Goal: Information Seeking & Learning: Learn about a topic

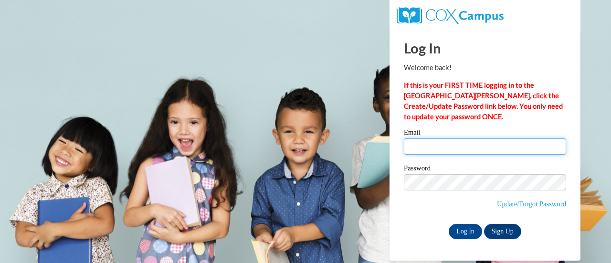
click at [438, 147] on input "Email" at bounding box center [485, 146] width 162 height 16
type input "foley.cholana@muscogee.k12.ga.us"
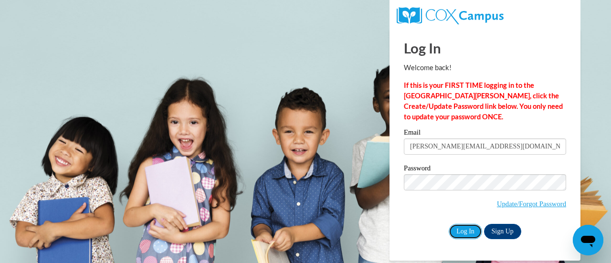
click at [464, 227] on input "Log In" at bounding box center [464, 231] width 33 height 15
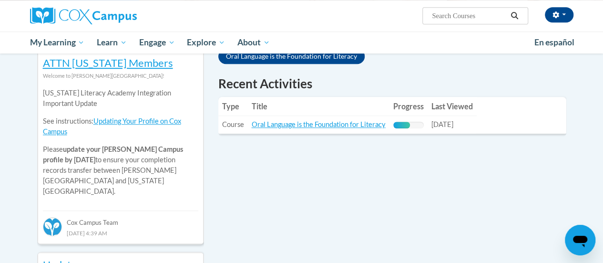
scroll to position [326, 0]
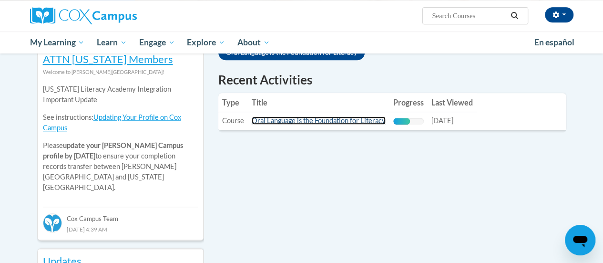
click at [353, 122] on link "Oral Language is the Foundation for Literacy" at bounding box center [319, 120] width 134 height 8
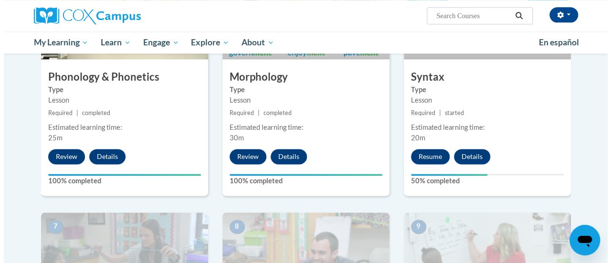
scroll to position [588, 0]
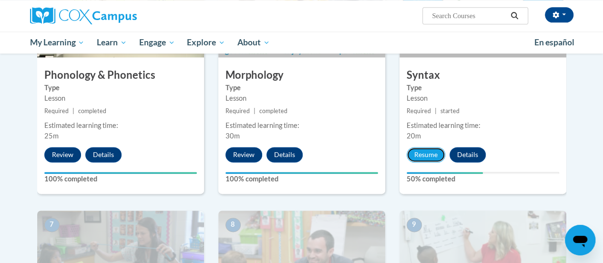
click at [428, 154] on button "Resume" at bounding box center [426, 154] width 39 height 15
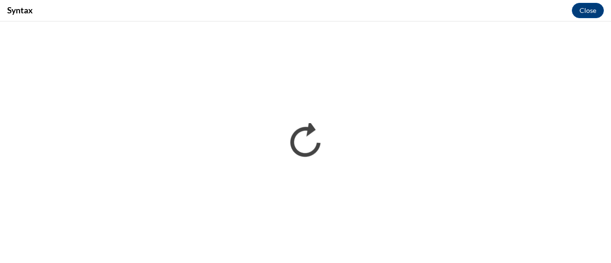
scroll to position [0, 0]
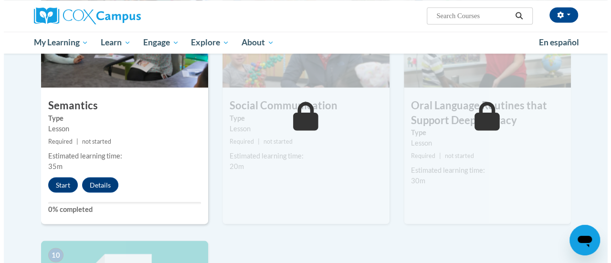
scroll to position [801, 0]
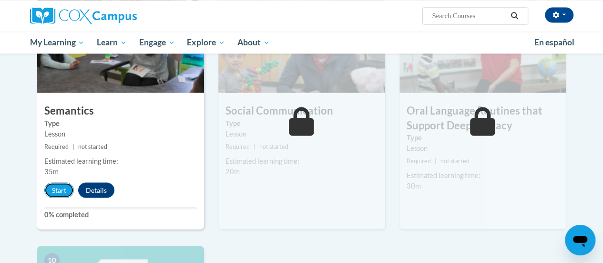
click at [57, 188] on button "Start" at bounding box center [59, 189] width 30 height 15
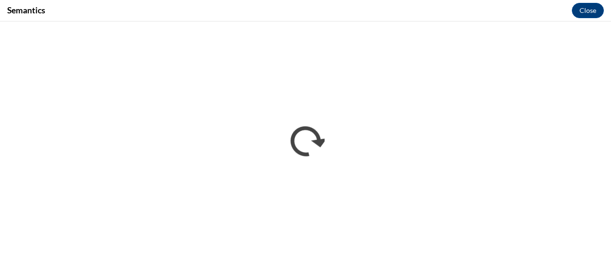
scroll to position [0, 0]
